Goal: Information Seeking & Learning: Learn about a topic

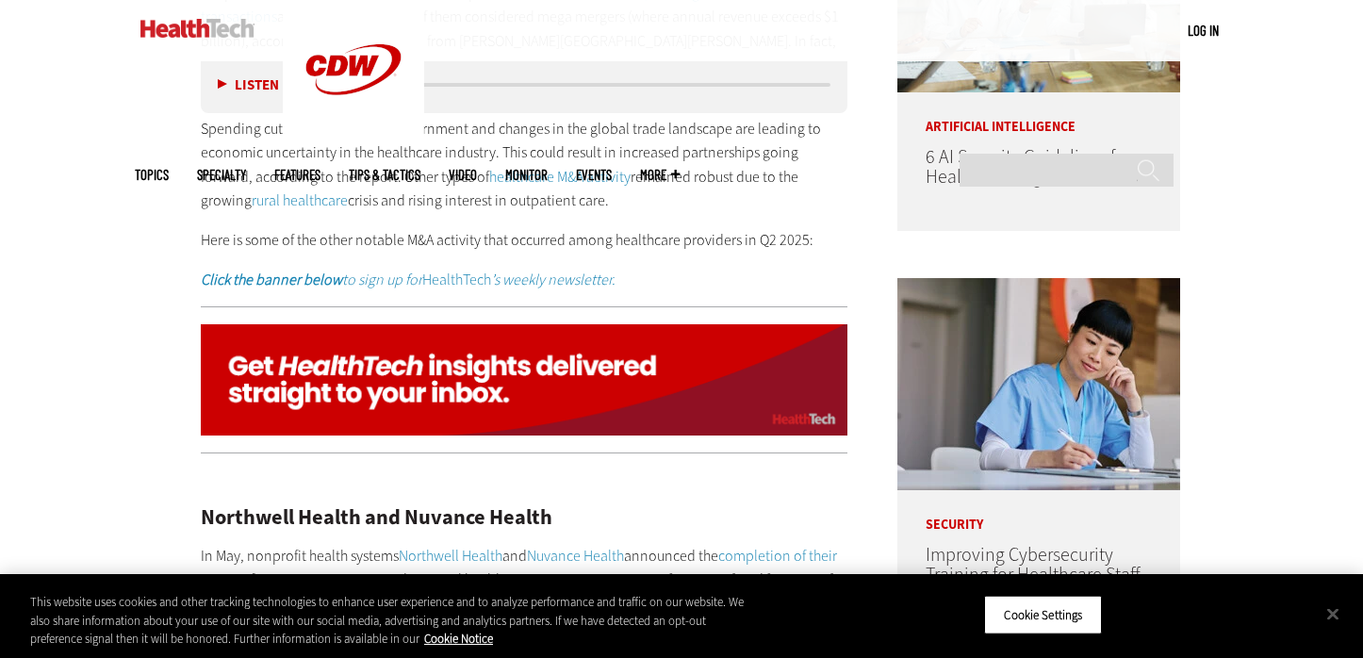
scroll to position [1203, 0]
click at [1324, 611] on button "Close" at bounding box center [1332, 613] width 41 height 41
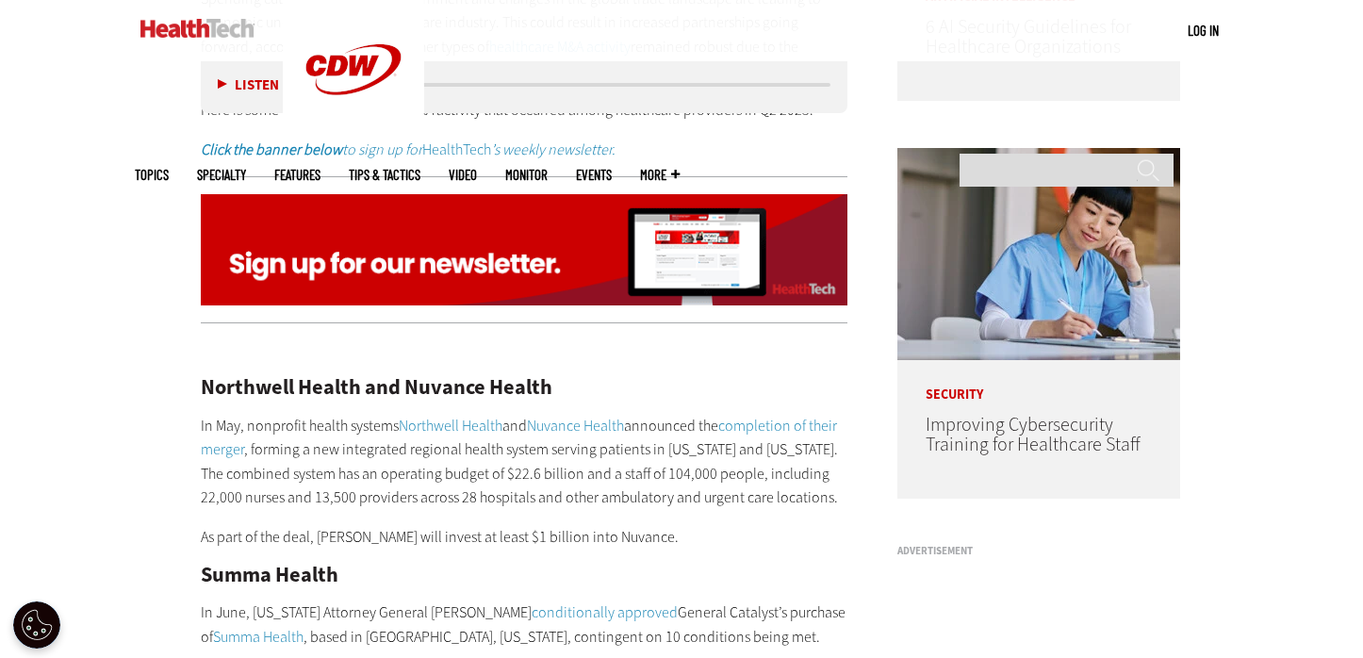
scroll to position [973, 0]
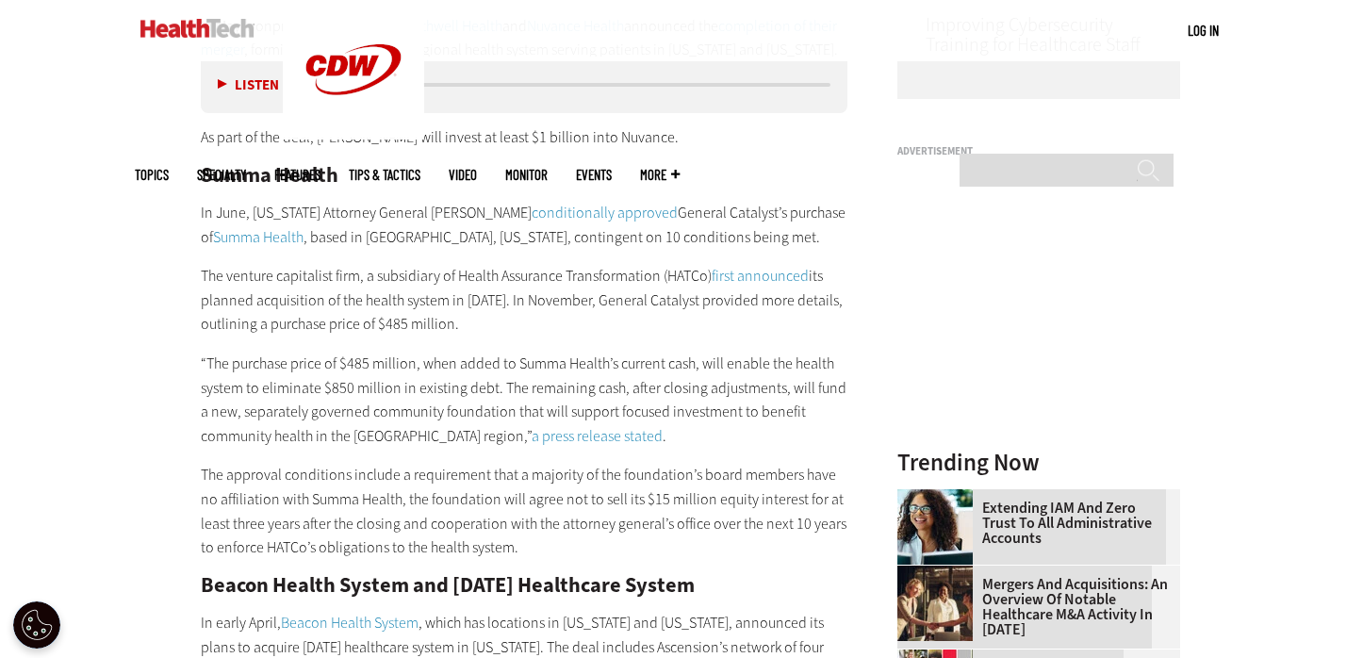
scroll to position [1692, 0]
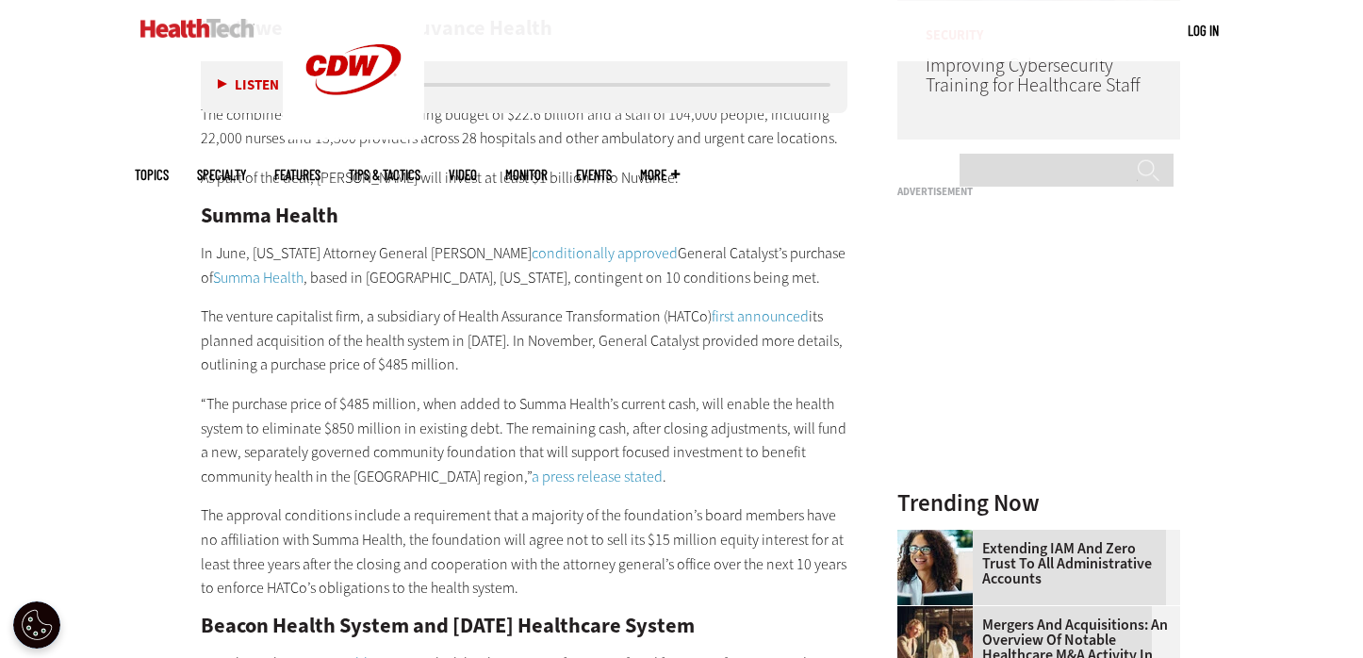
click at [453, 436] on p "“The purchase price of $485 million, when added to Summa Health’s current cash,…" at bounding box center [524, 440] width 647 height 96
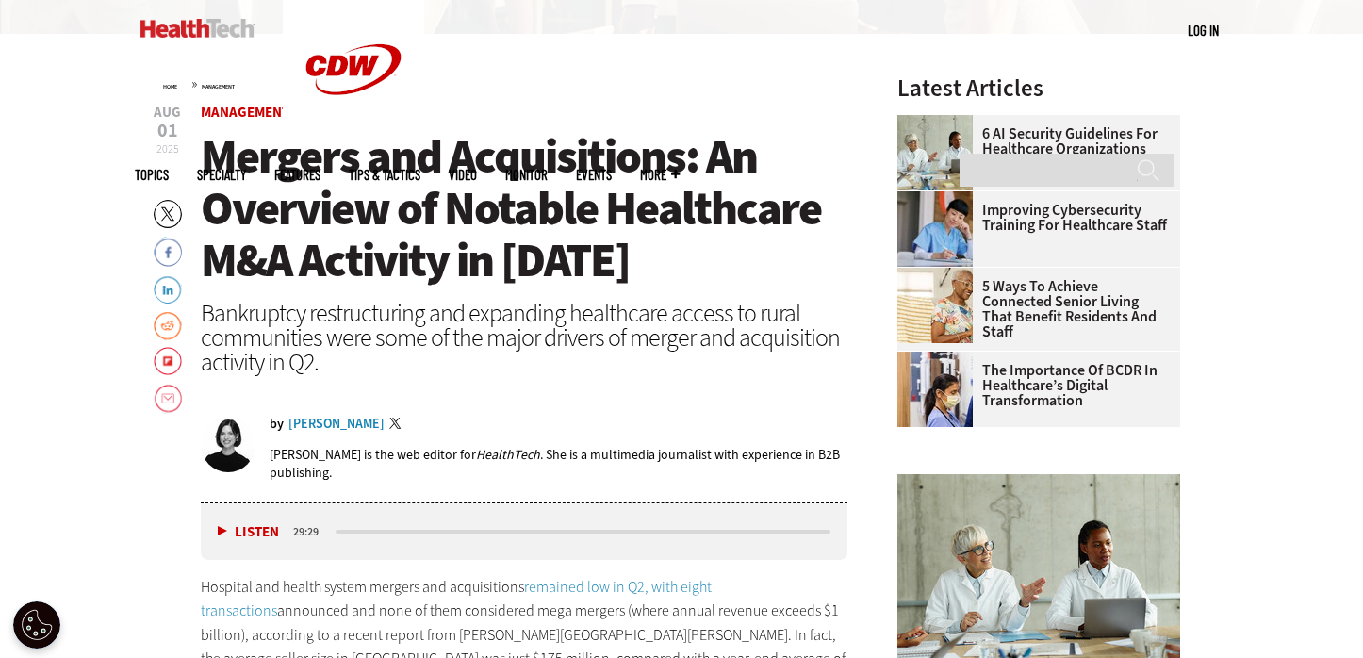
scroll to position [604, 0]
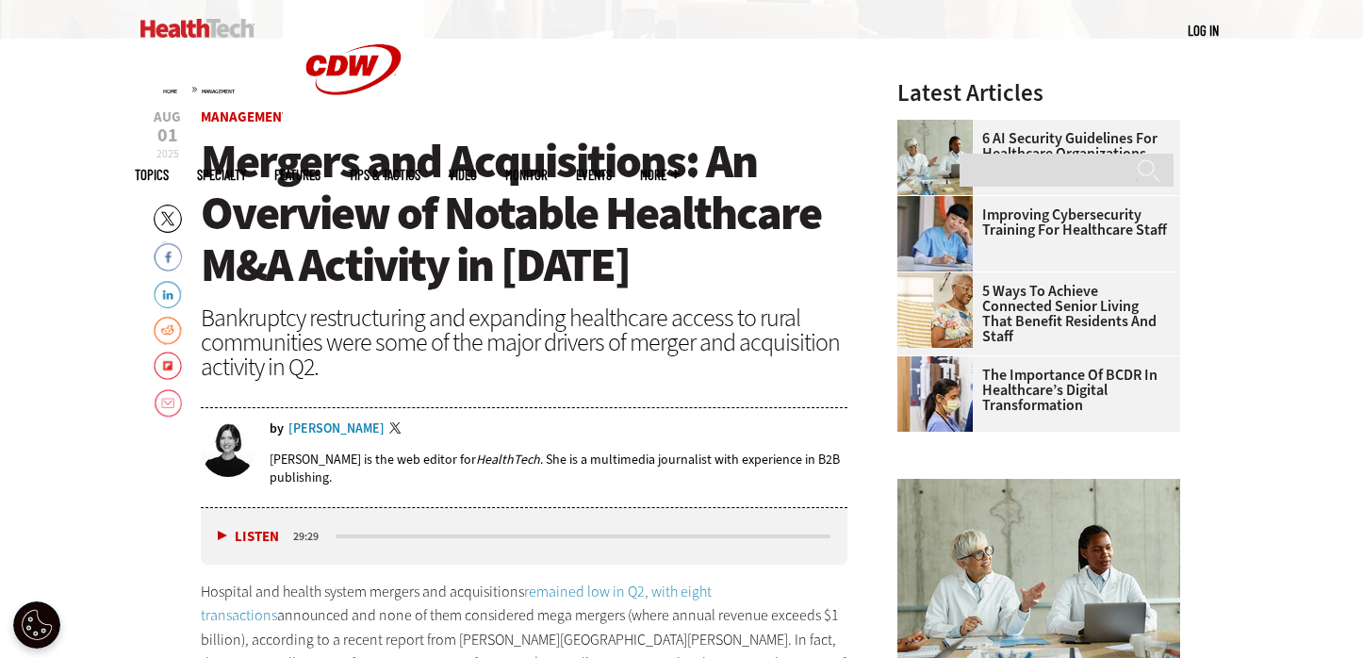
click at [764, 350] on div "Bankruptcy restructuring and expanding healthcare access to rural communities w…" at bounding box center [524, 342] width 647 height 74
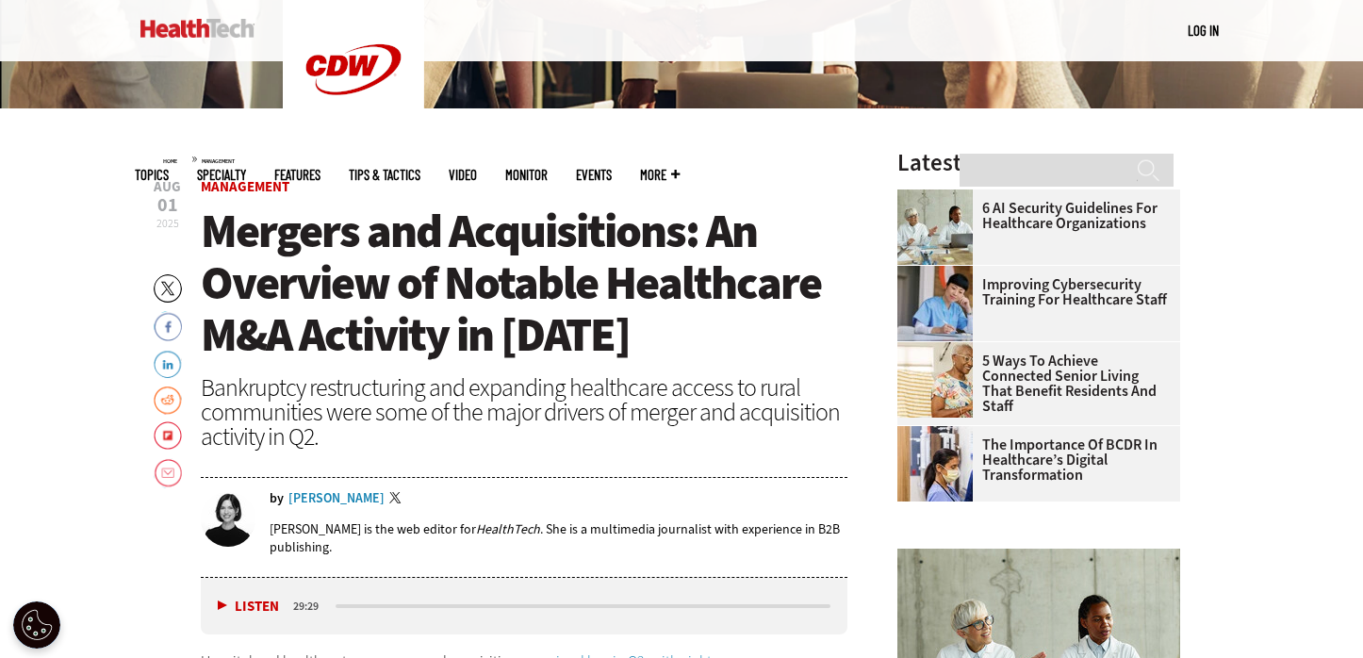
scroll to position [0, 0]
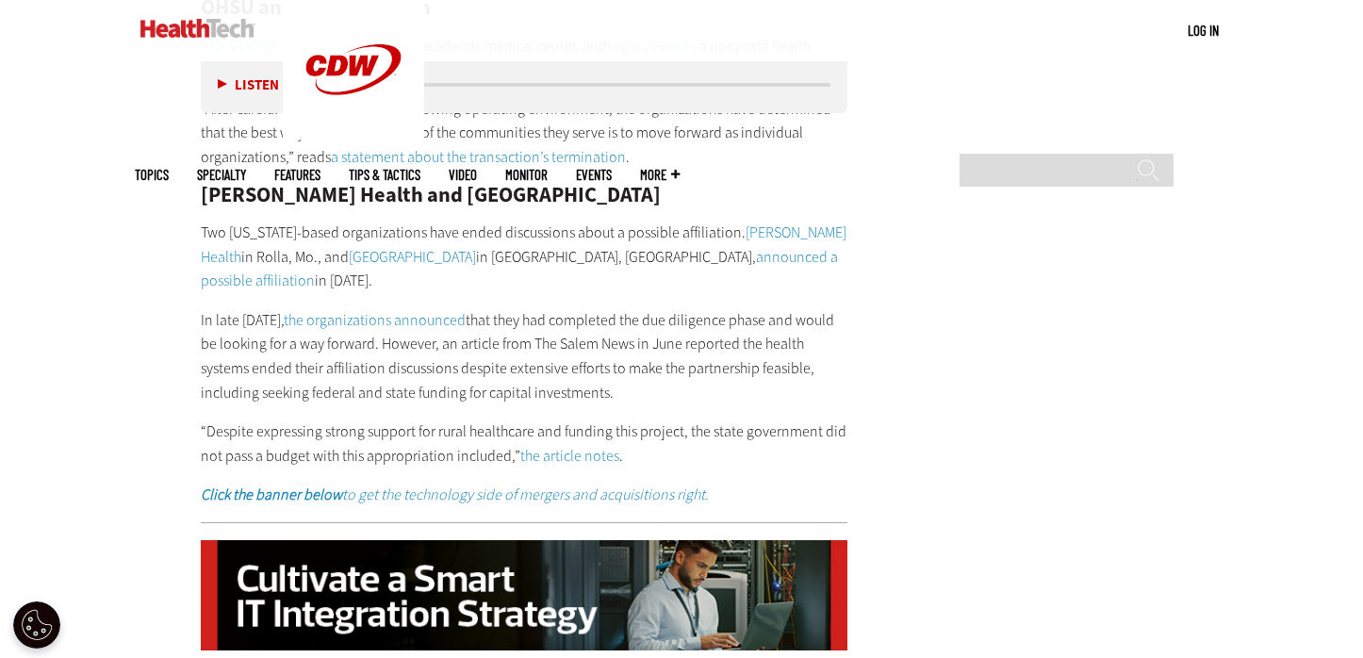
scroll to position [7286, 0]
